Goal: Find specific page/section: Find specific page/section

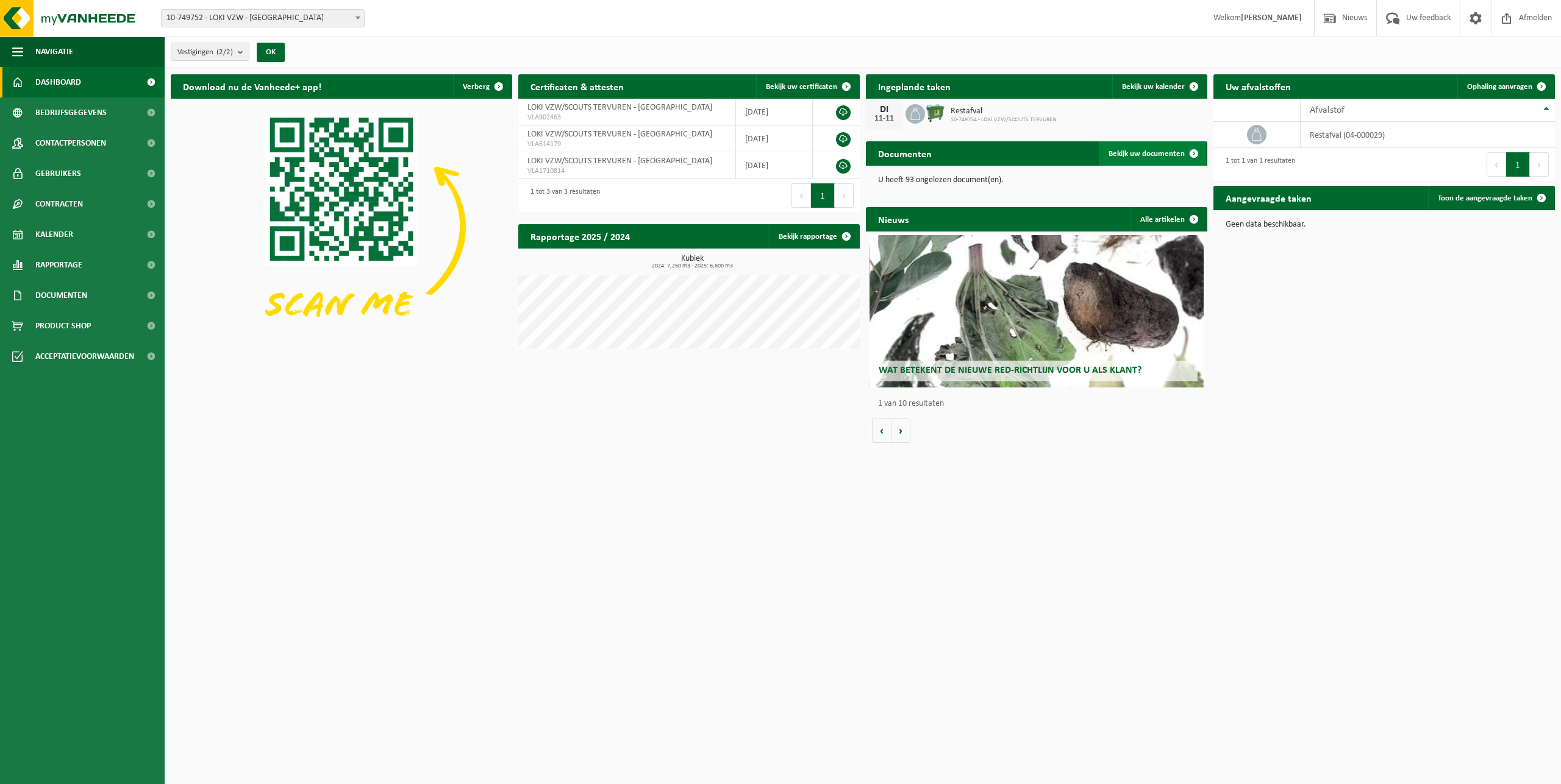
click at [1157, 155] on span "Bekijk uw documenten" at bounding box center [1146, 154] width 76 height 8
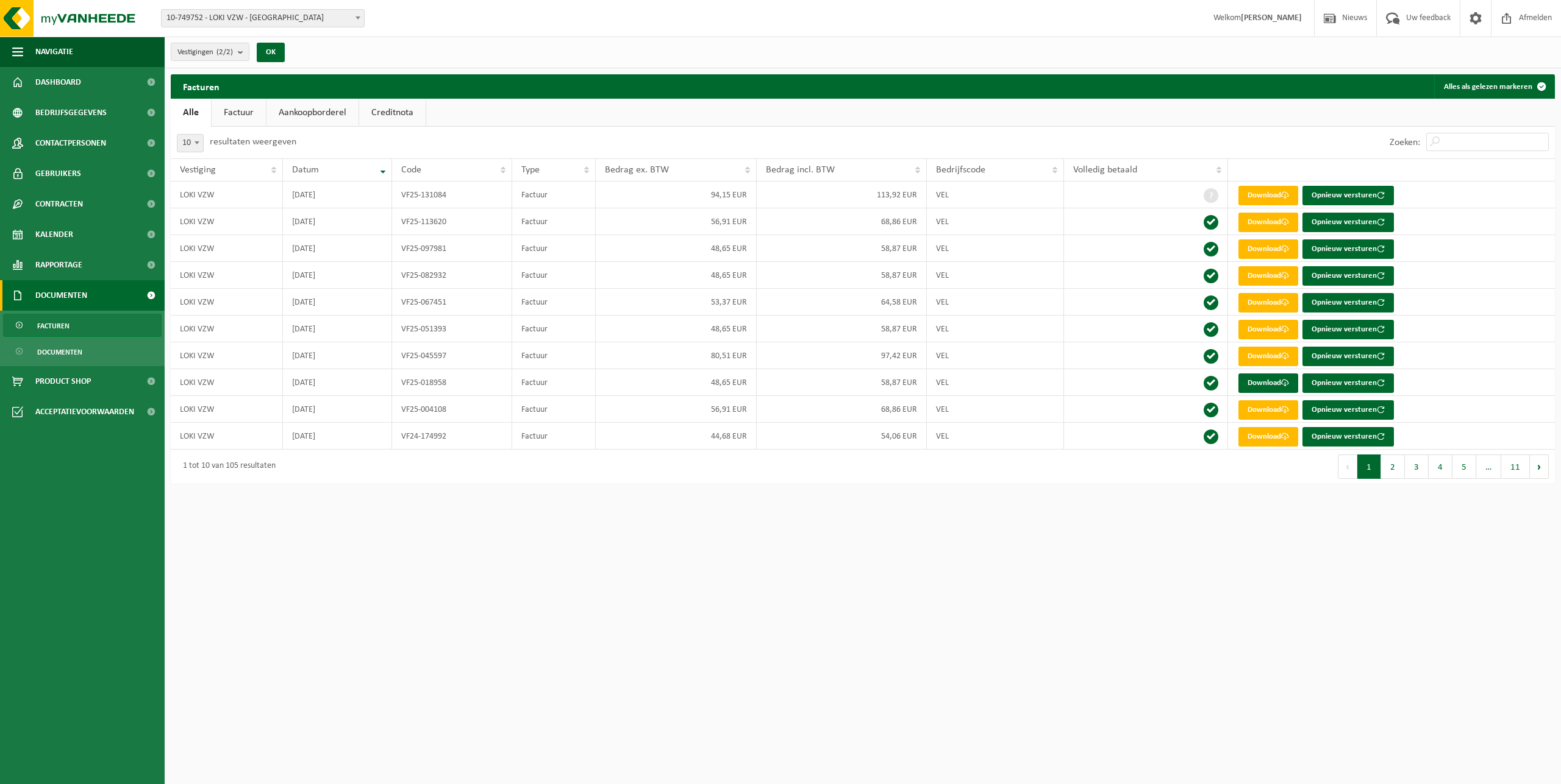
click at [402, 117] on link "Creditnota" at bounding box center [392, 113] width 66 height 28
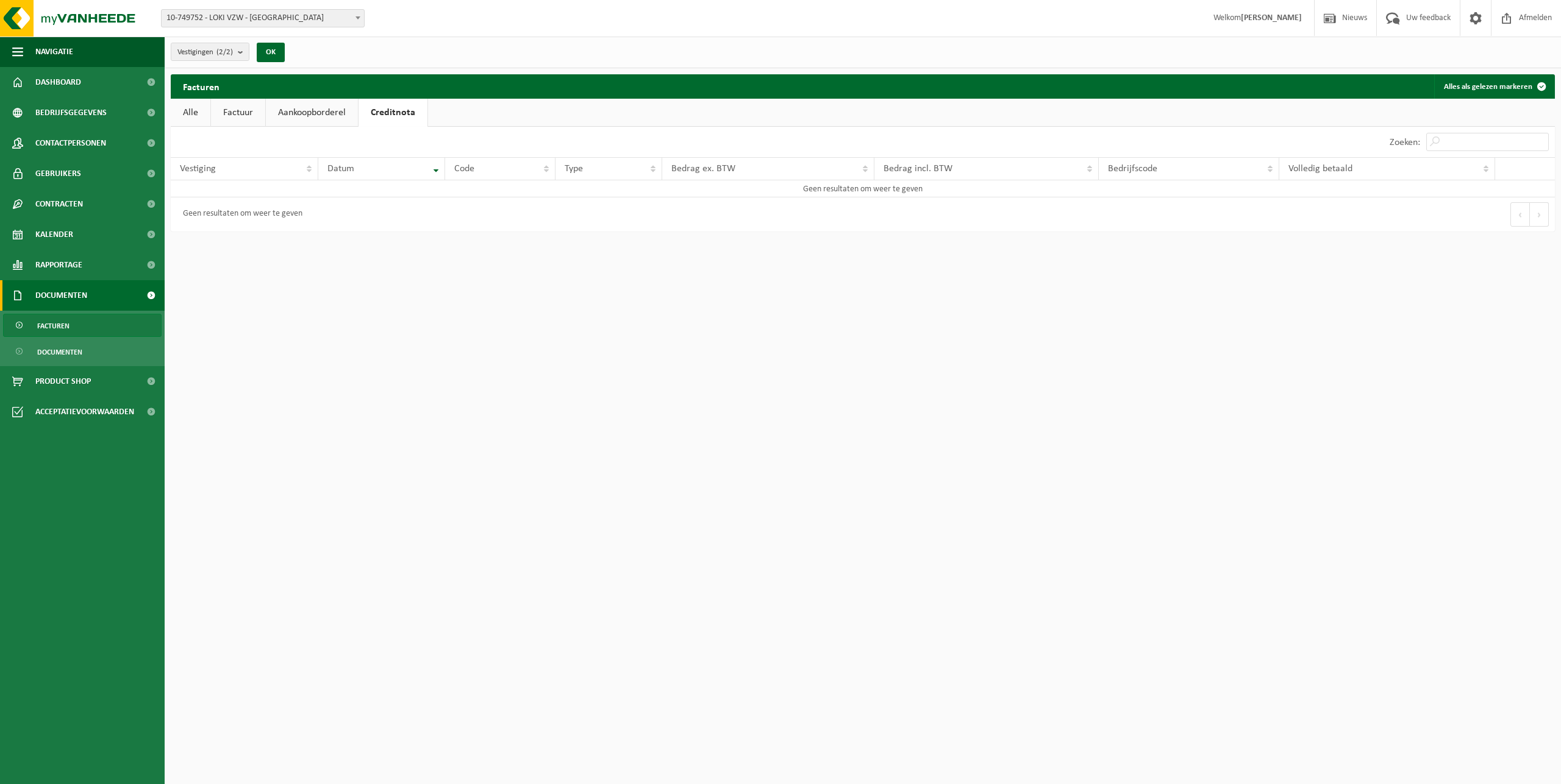
click at [360, 106] on ul "Alle Factuur Aankoopborderel Creditnota" at bounding box center [862, 113] width 1384 height 28
click at [338, 117] on link "Aankoopborderel" at bounding box center [312, 113] width 92 height 28
click at [245, 104] on link "Factuur" at bounding box center [238, 113] width 54 height 28
